Goal: Task Accomplishment & Management: Use online tool/utility

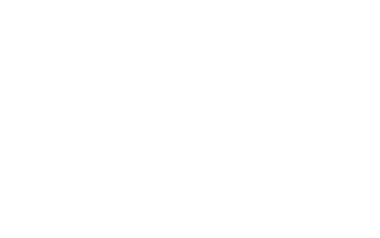
scroll to position [0, 0]
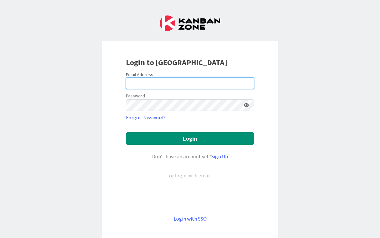
click at [153, 80] on input "email" at bounding box center [190, 83] width 128 height 12
type input "rjackson@nativitymiguel.org"
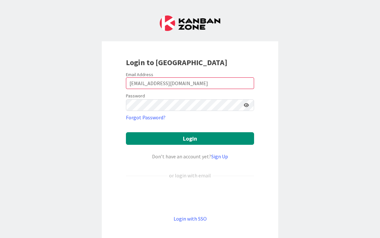
click at [190, 138] on button "Login" at bounding box center [190, 138] width 128 height 13
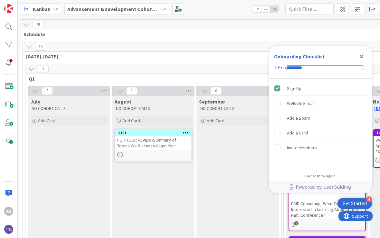
click at [107, 9] on b "Advancement &Development Cohort Calls" at bounding box center [116, 9] width 99 height 6
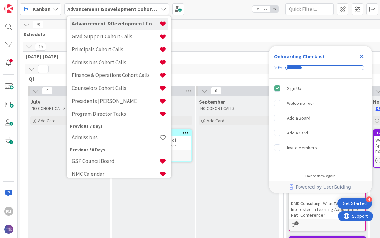
scroll to position [41, 0]
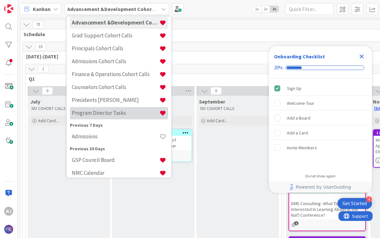
click at [115, 114] on h4 "Program Director Tasks" at bounding box center [116, 112] width 88 height 6
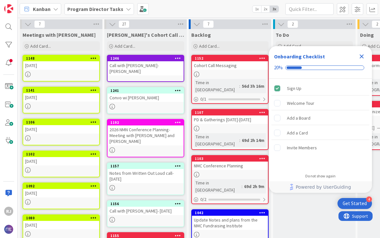
click at [157, 169] on div "Notes from Written Out Loud call- 8/11/25" at bounding box center [146, 176] width 76 height 14
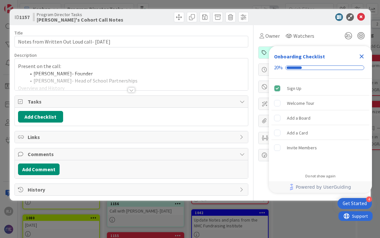
click at [131, 87] on div at bounding box center [131, 82] width 233 height 16
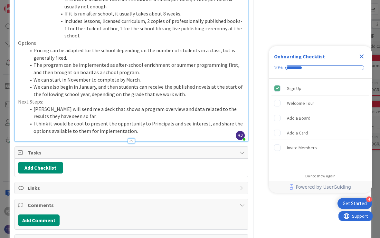
scroll to position [289, 0]
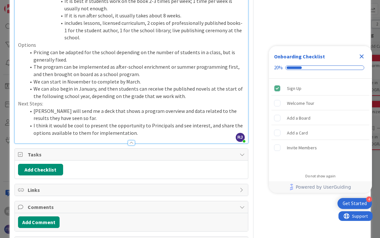
click at [133, 140] on div at bounding box center [131, 142] width 7 height 5
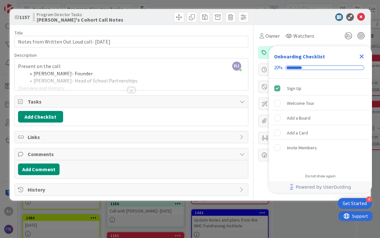
scroll to position [0, 0]
click at [132, 90] on div at bounding box center [131, 89] width 7 height 5
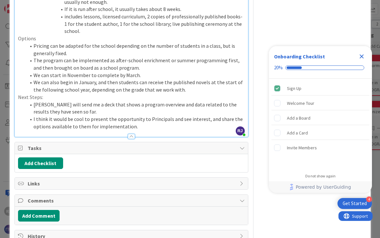
scroll to position [295, 0]
click at [146, 116] on li "I think it would be cool to present the opportunity to Principals and see inter…" at bounding box center [135, 123] width 219 height 14
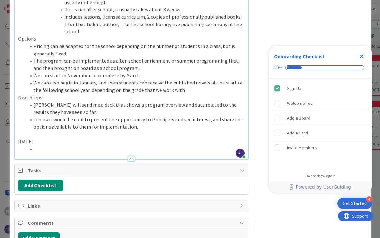
click at [364, 54] on icon "Close Checklist" at bounding box center [362, 56] width 8 height 8
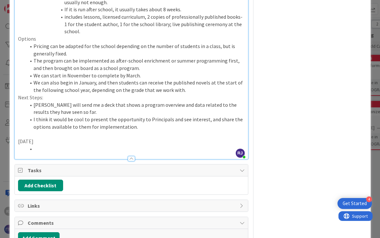
scroll to position [0, 0]
click at [56, 145] on li at bounding box center [135, 148] width 219 height 7
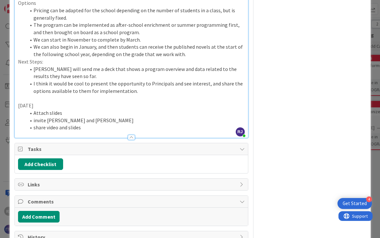
scroll to position [330, 0]
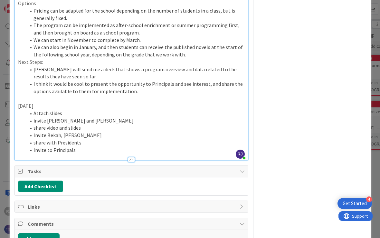
click at [85, 139] on li "share with Presidents" at bounding box center [135, 142] width 219 height 7
click at [75, 146] on li "Invite to Principals" at bounding box center [135, 149] width 219 height 7
